Goal: Share content

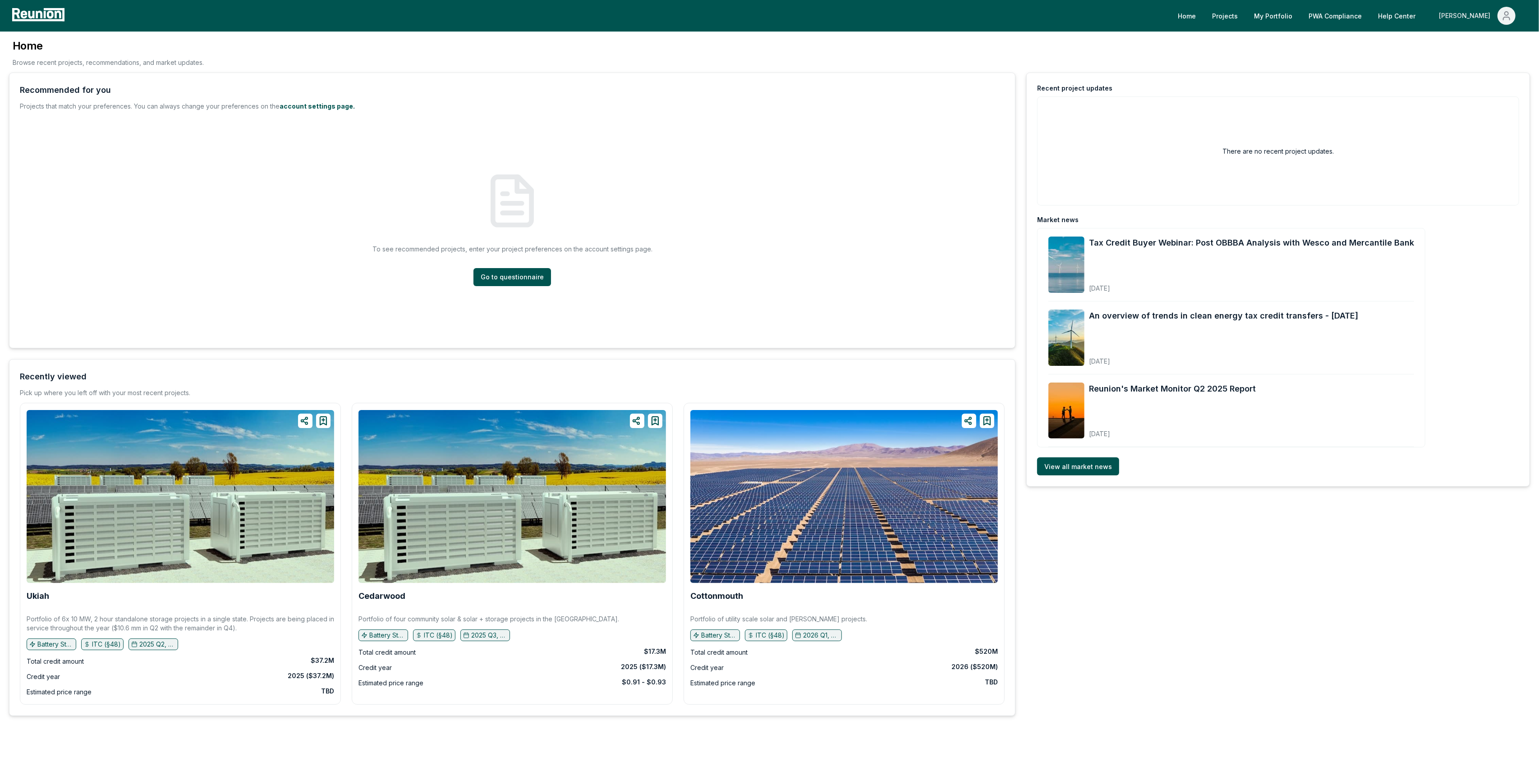
click at [1476, 13] on div "[PERSON_NAME]" at bounding box center [1466, 16] width 55 height 18
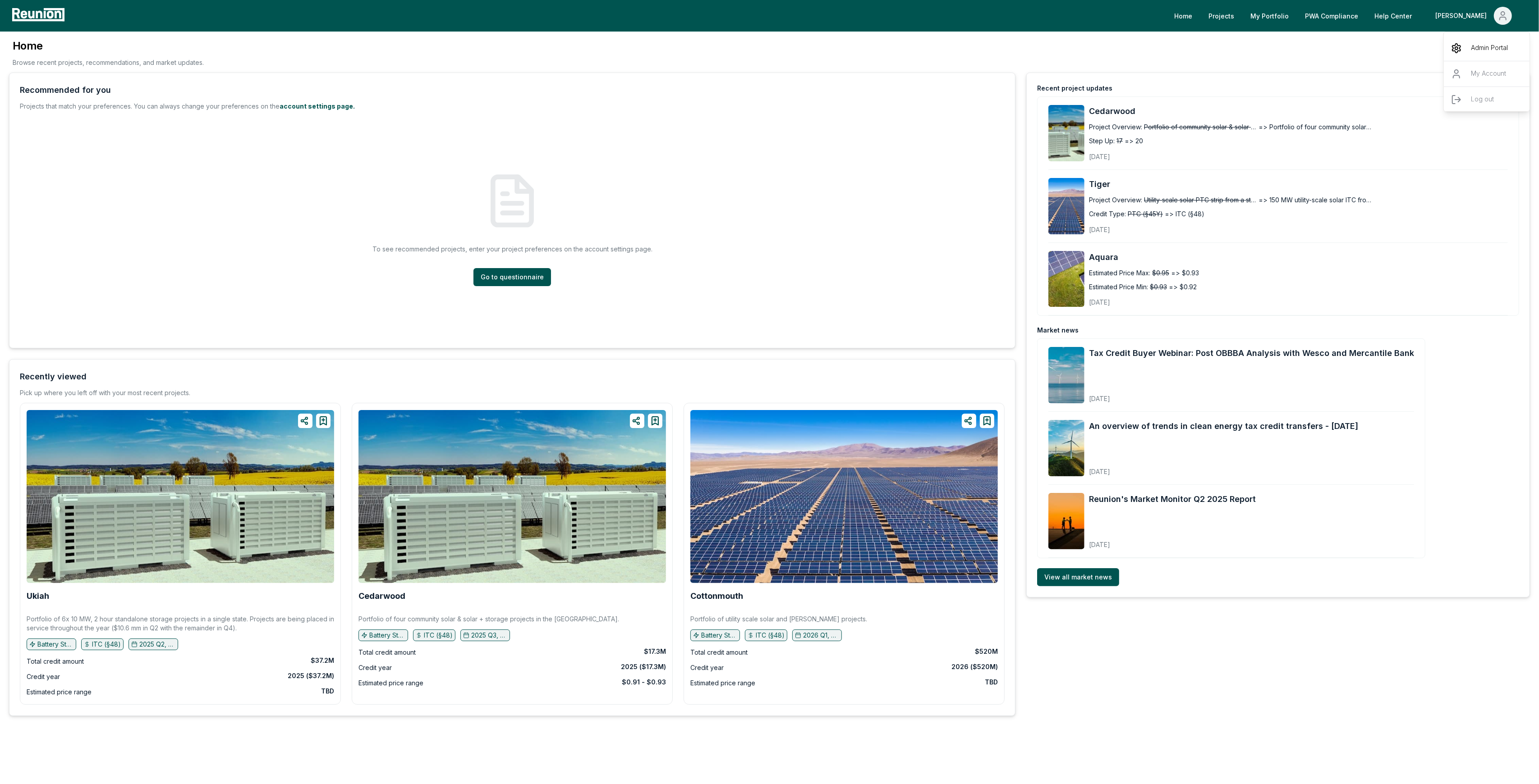
click at [1480, 47] on p "Admin Portal" at bounding box center [1489, 48] width 37 height 11
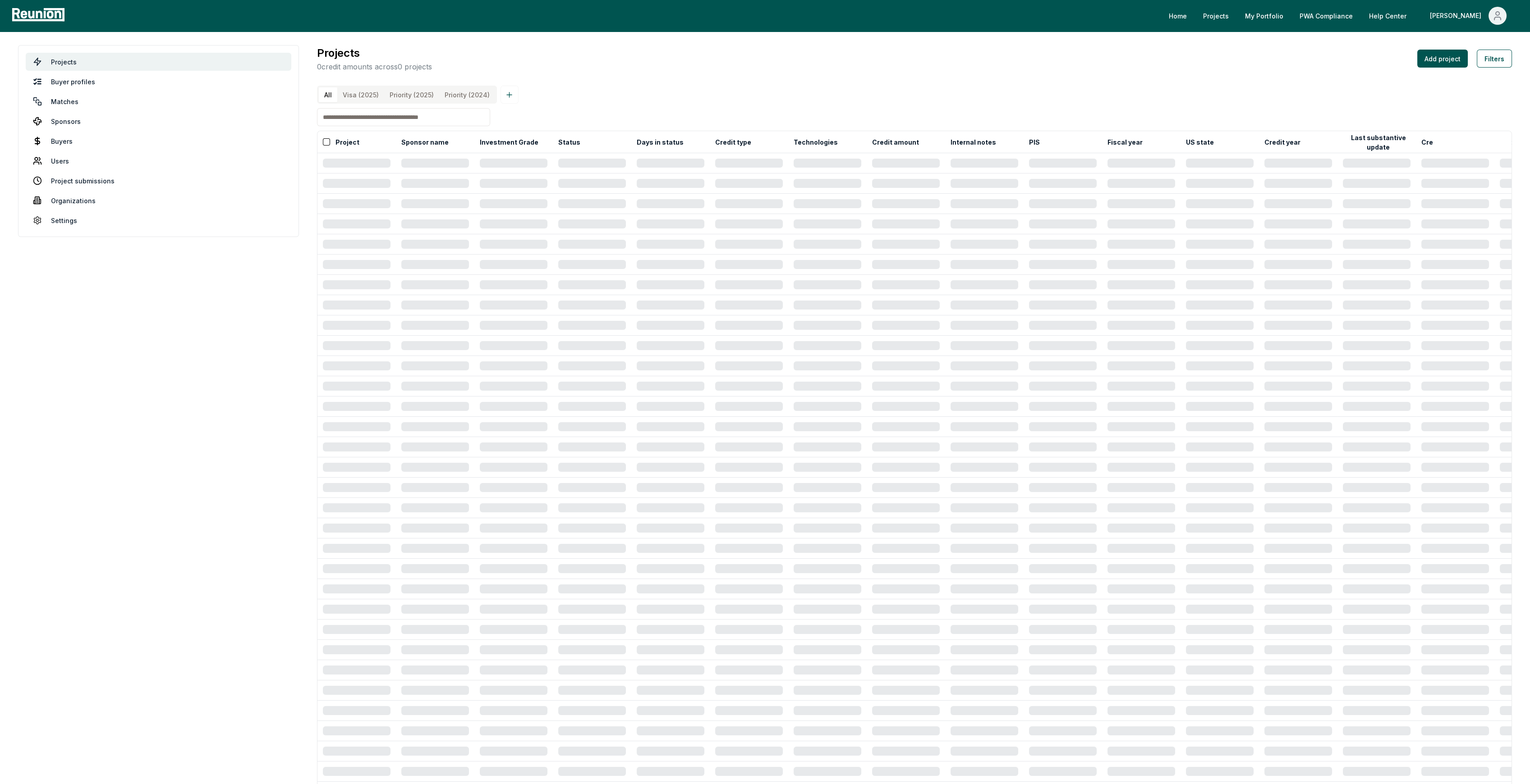
click at [439, 126] on input at bounding box center [404, 117] width 173 height 18
type input "********"
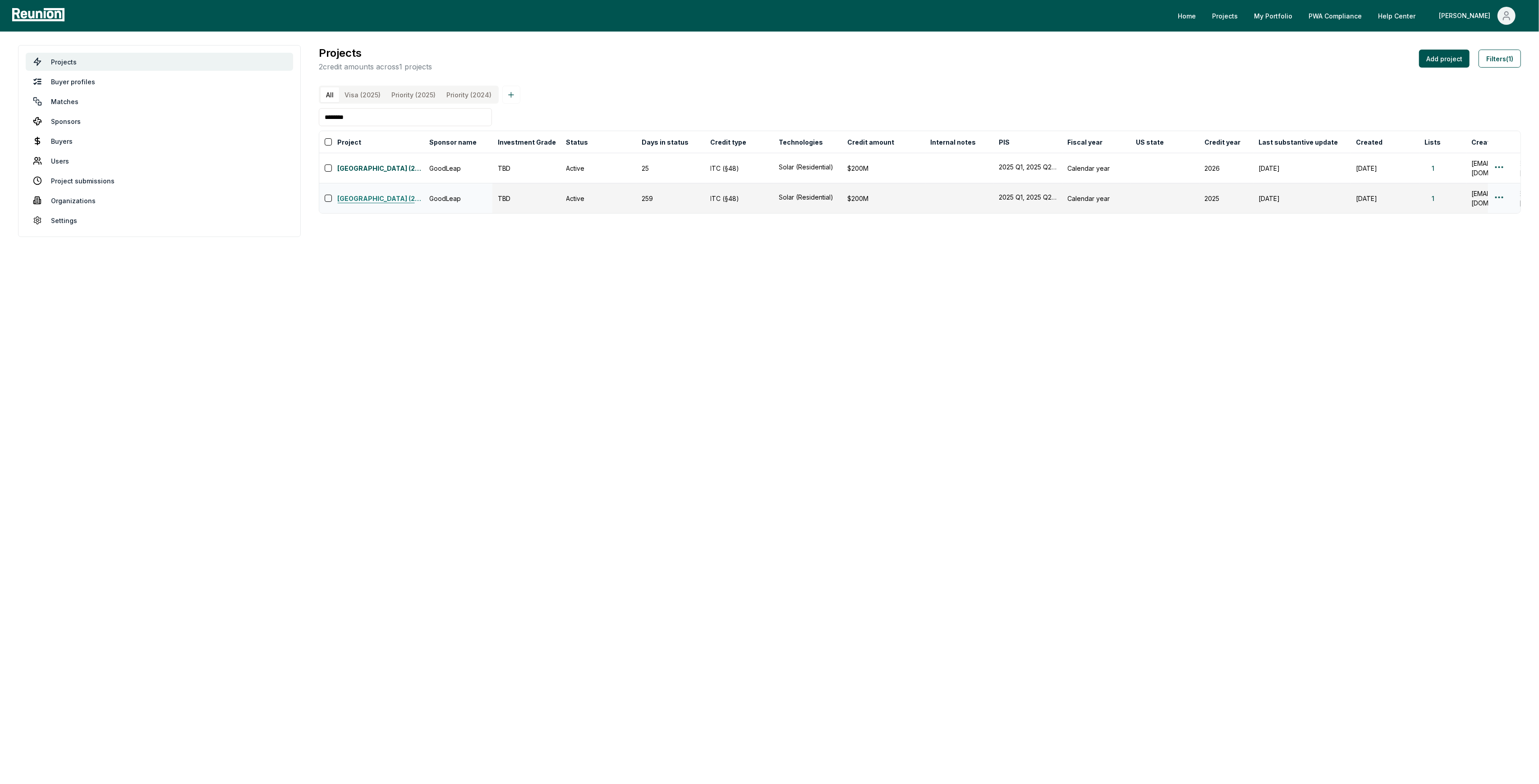
click at [361, 202] on link "Glacier Peak (2025)" at bounding box center [380, 199] width 87 height 11
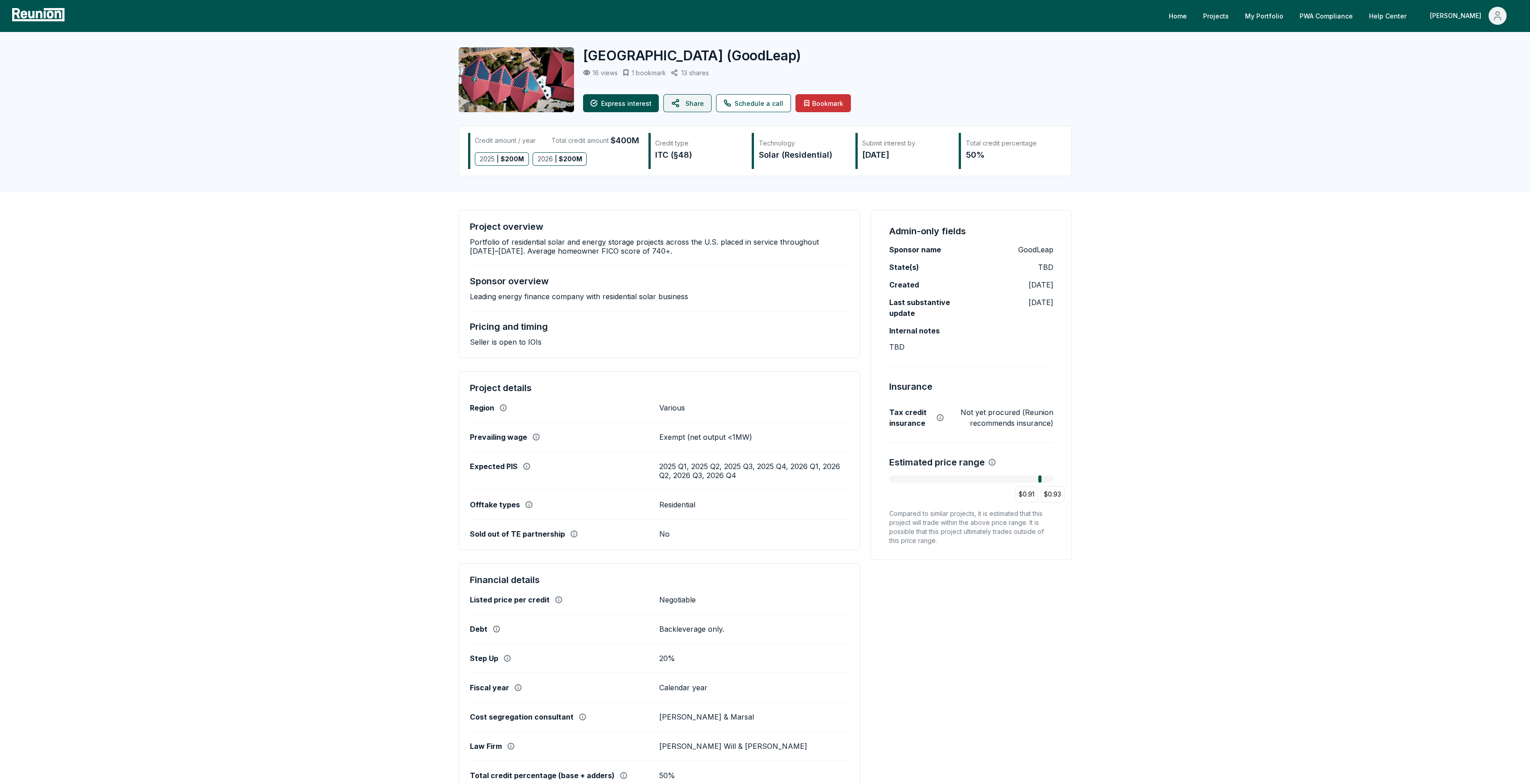
click at [697, 102] on button "Share" at bounding box center [688, 103] width 48 height 18
